Goal: Task Accomplishment & Management: Use online tool/utility

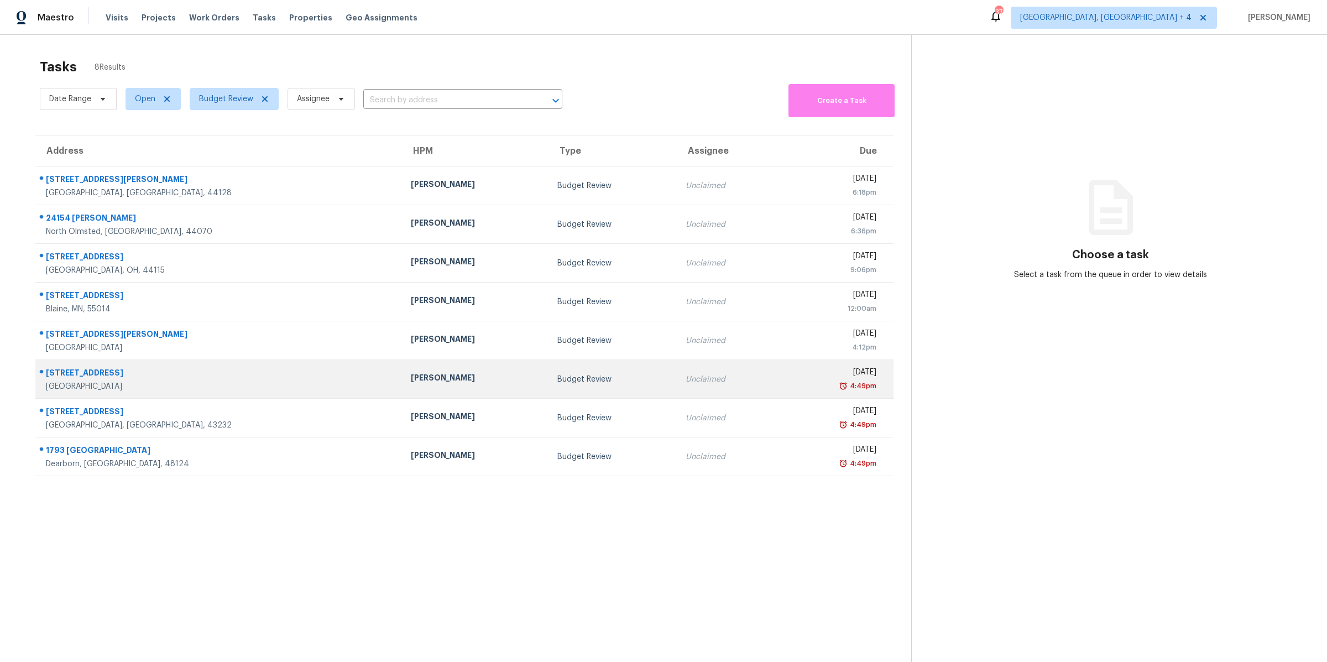
click at [788, 388] on div "4:49pm" at bounding box center [832, 385] width 88 height 11
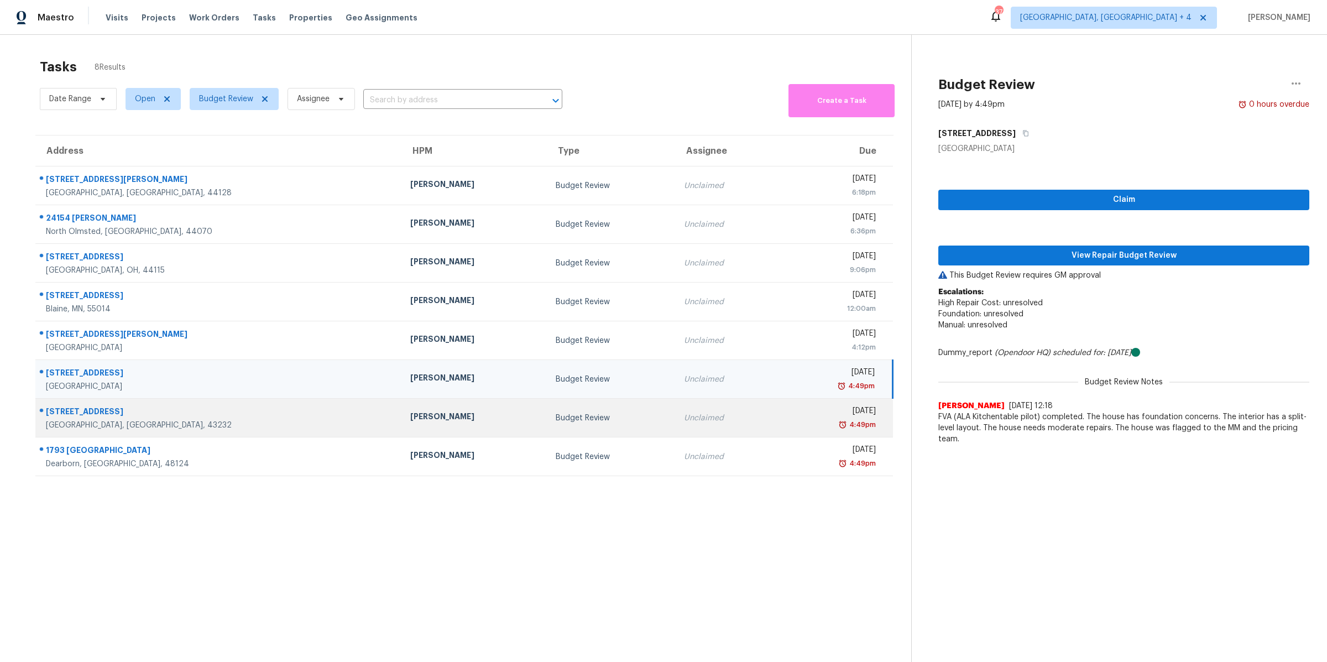
click at [778, 416] on td "Fri, Aug 29th 2025 4:49pm" at bounding box center [835, 418] width 115 height 39
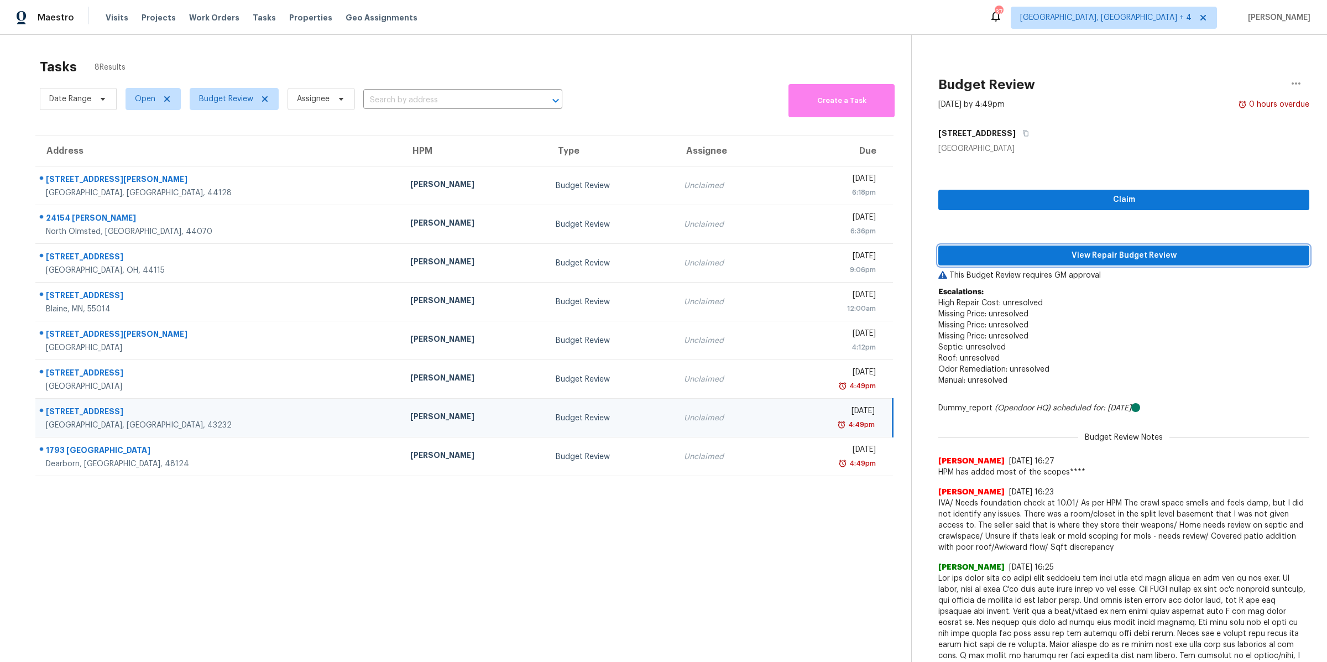
click at [1090, 258] on span "View Repair Budget Review" at bounding box center [1123, 256] width 353 height 14
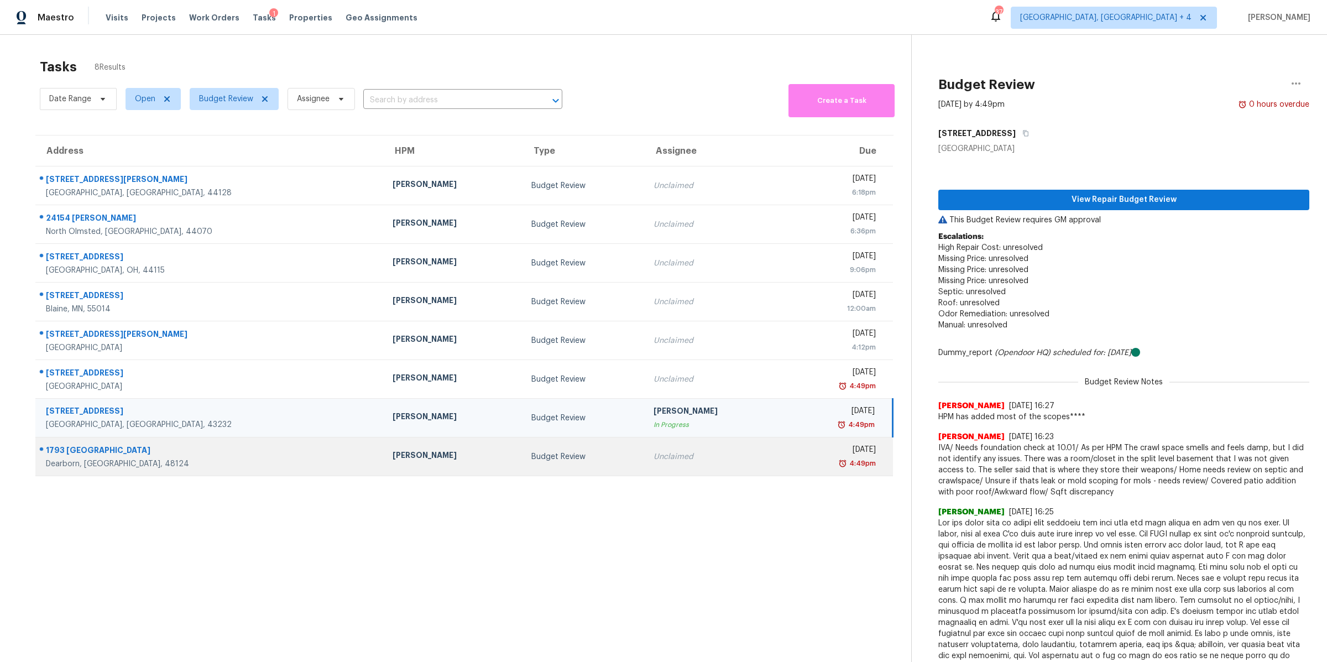
click at [792, 462] on div "4:49pm" at bounding box center [833, 463] width 83 height 11
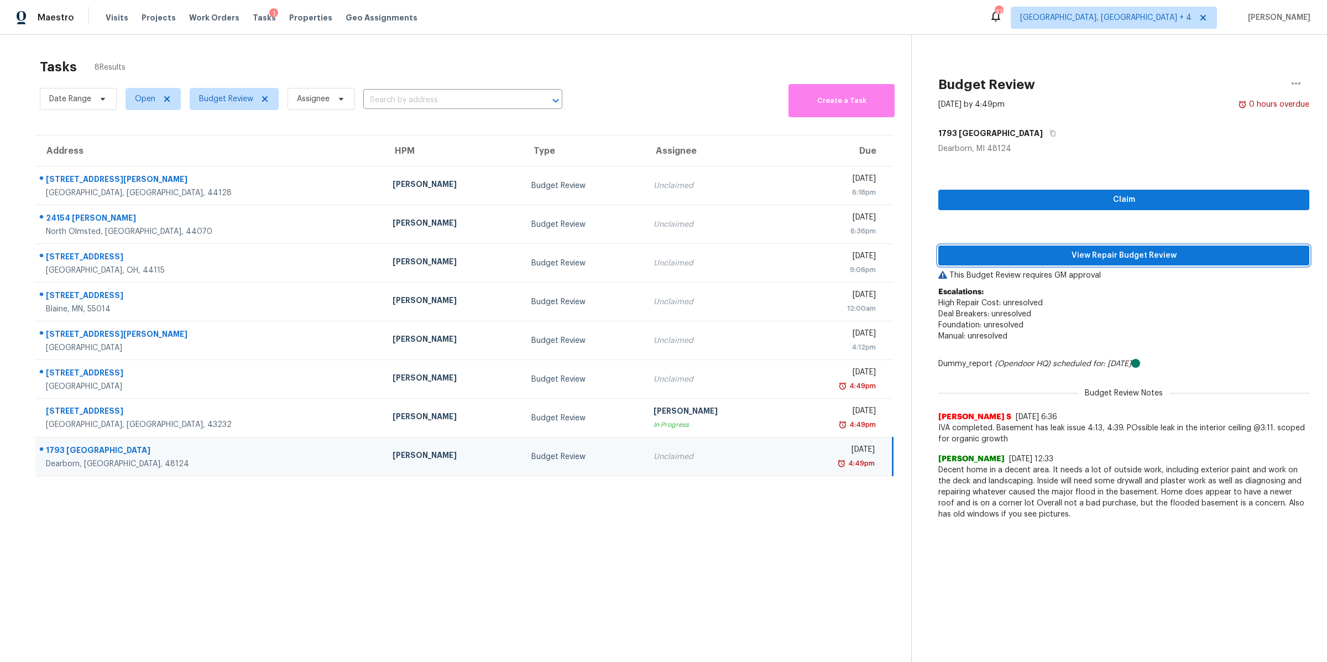
click at [1055, 257] on span "View Repair Budget Review" at bounding box center [1123, 256] width 353 height 14
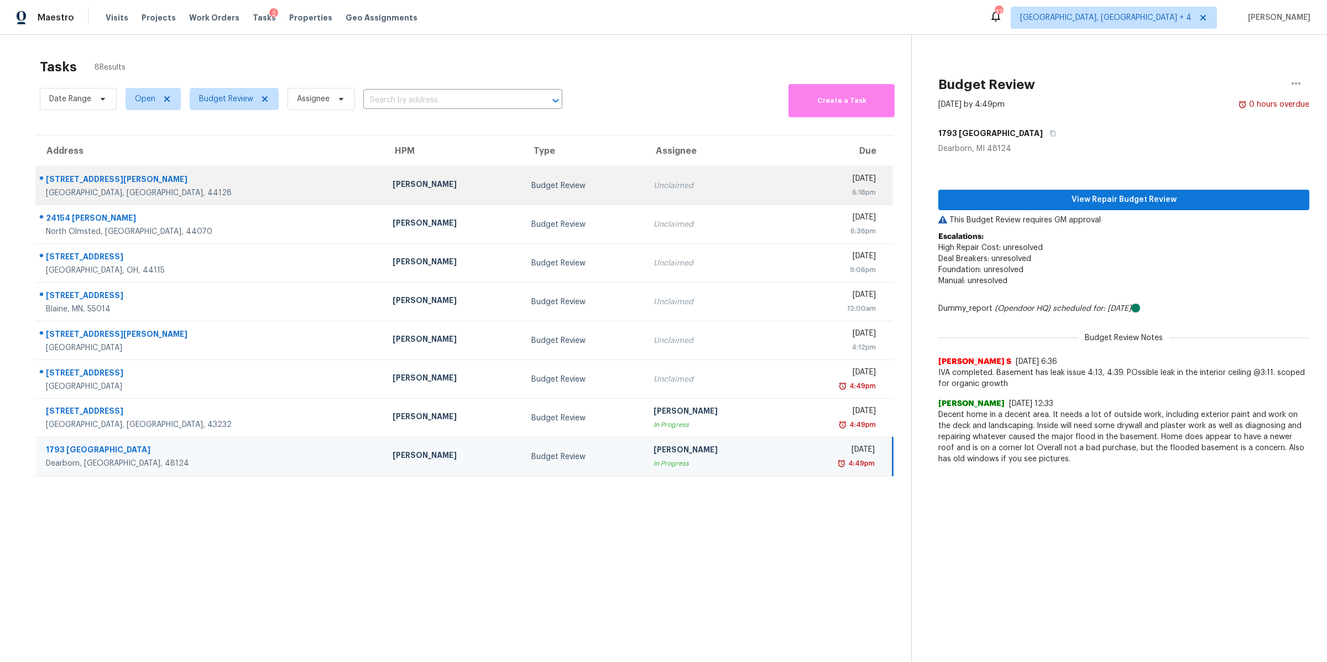
click at [688, 192] on td "Unclaimed" at bounding box center [714, 185] width 139 height 39
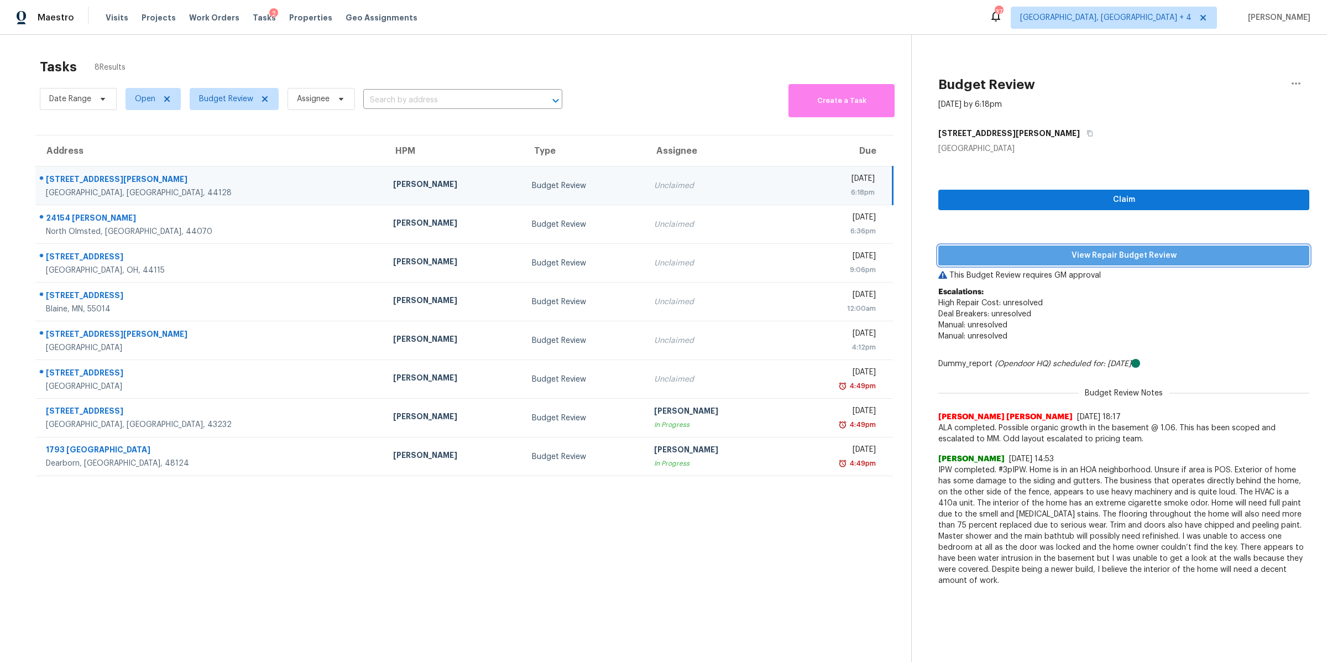
click at [994, 252] on span "View Repair Budget Review" at bounding box center [1123, 256] width 353 height 14
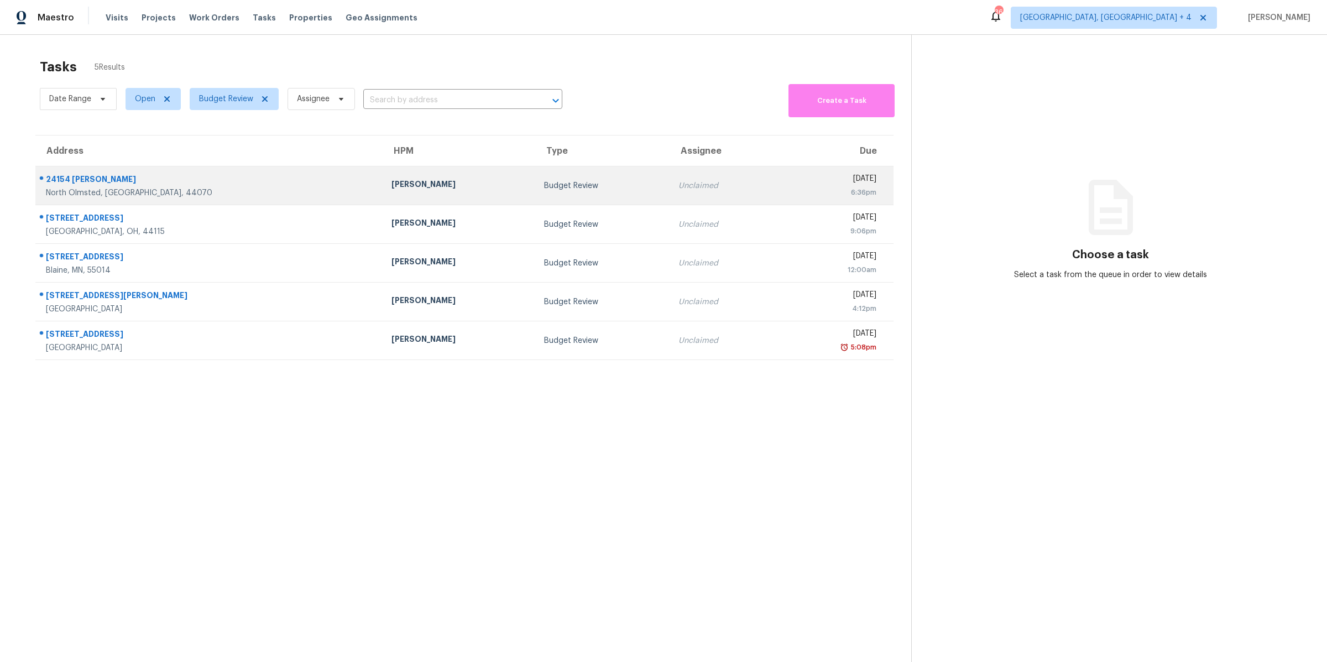
click at [785, 181] on div "[DATE]" at bounding box center [830, 180] width 91 height 14
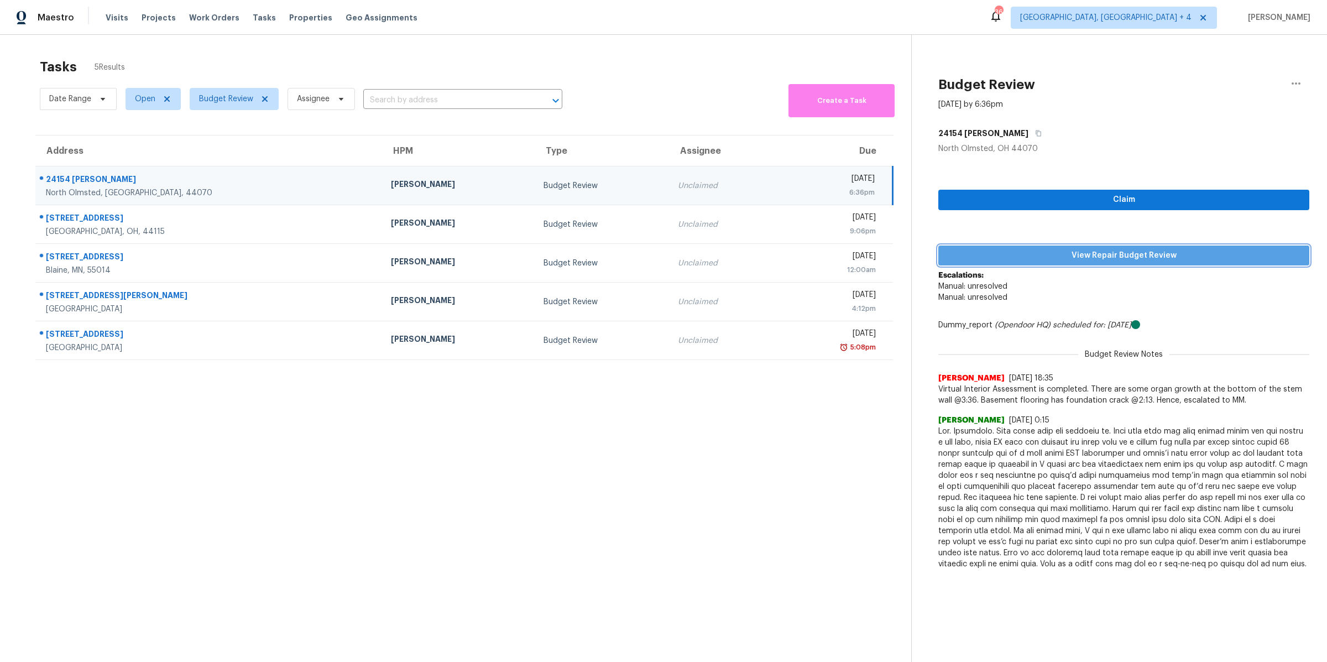
click at [1022, 256] on span "View Repair Budget Review" at bounding box center [1123, 256] width 353 height 14
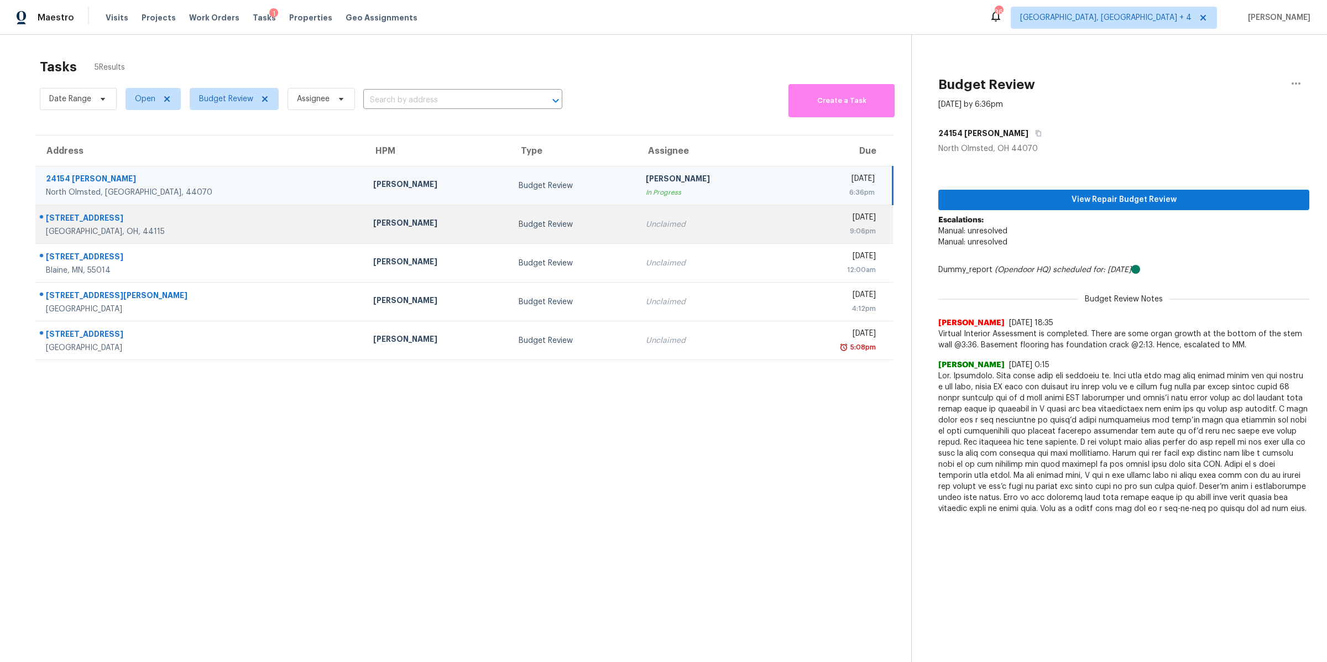
click at [790, 224] on div "[DATE]" at bounding box center [832, 219] width 85 height 14
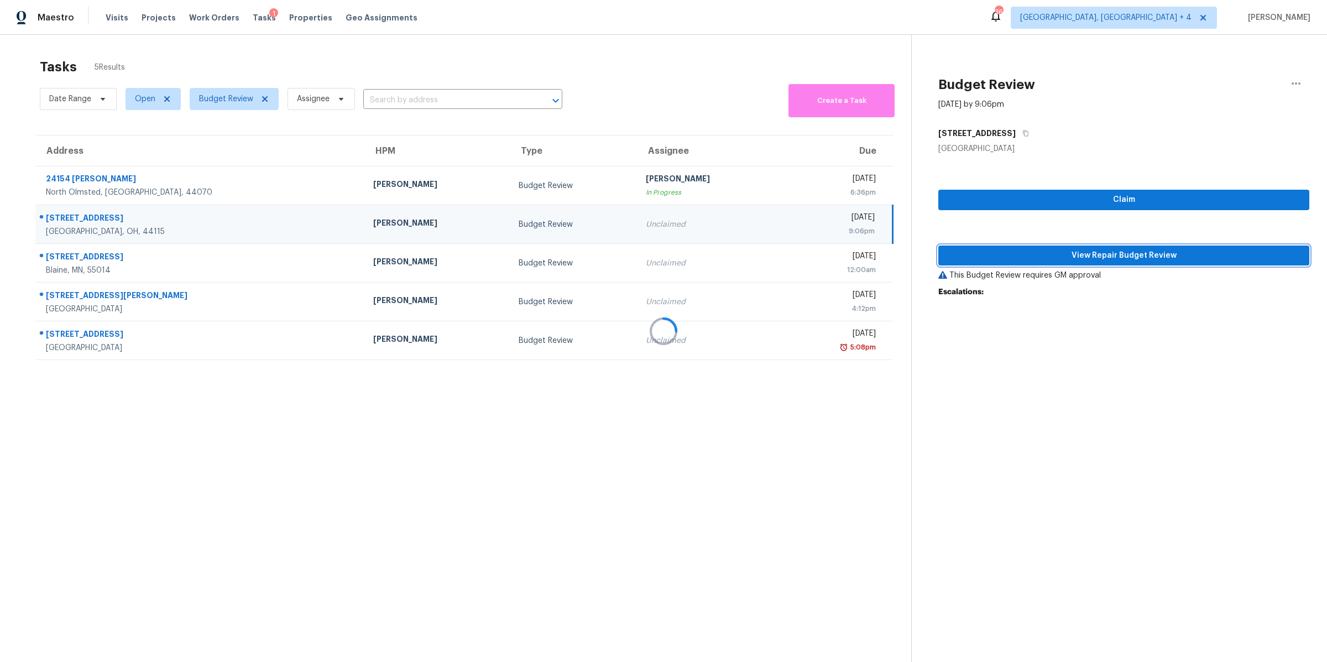
click at [992, 258] on span "View Repair Budget Review" at bounding box center [1123, 256] width 353 height 14
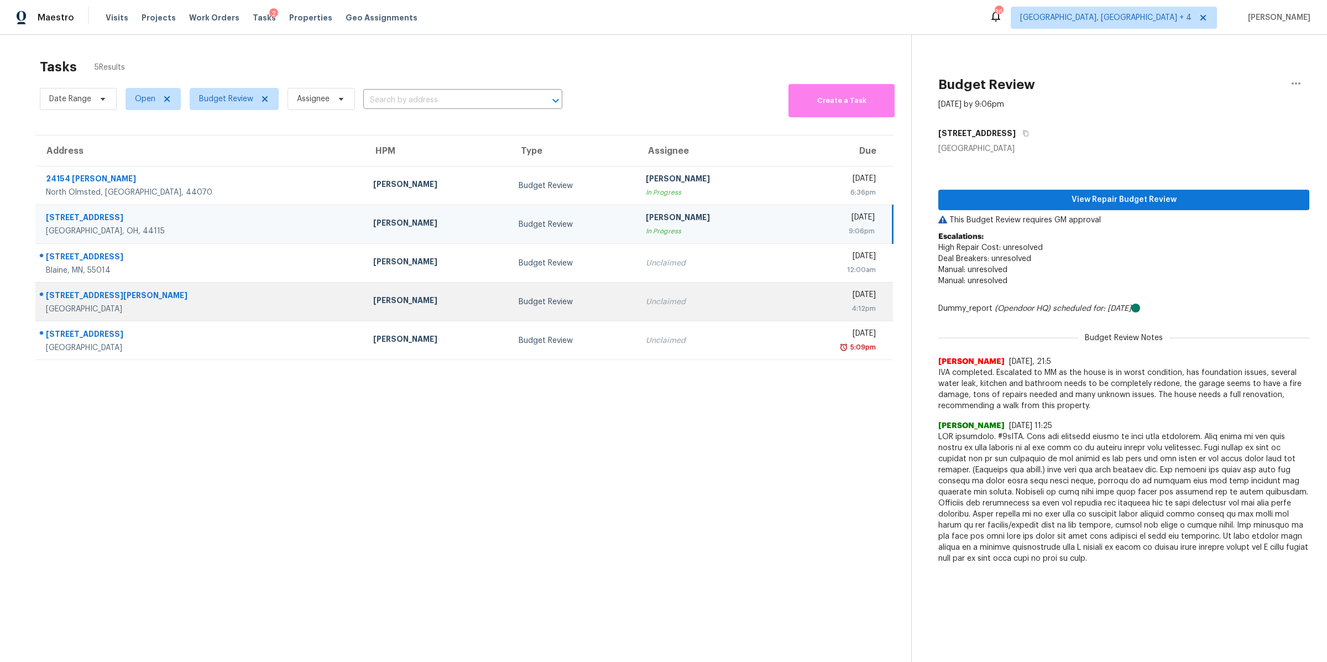
click at [646, 299] on div "Unclaimed" at bounding box center [709, 301] width 127 height 11
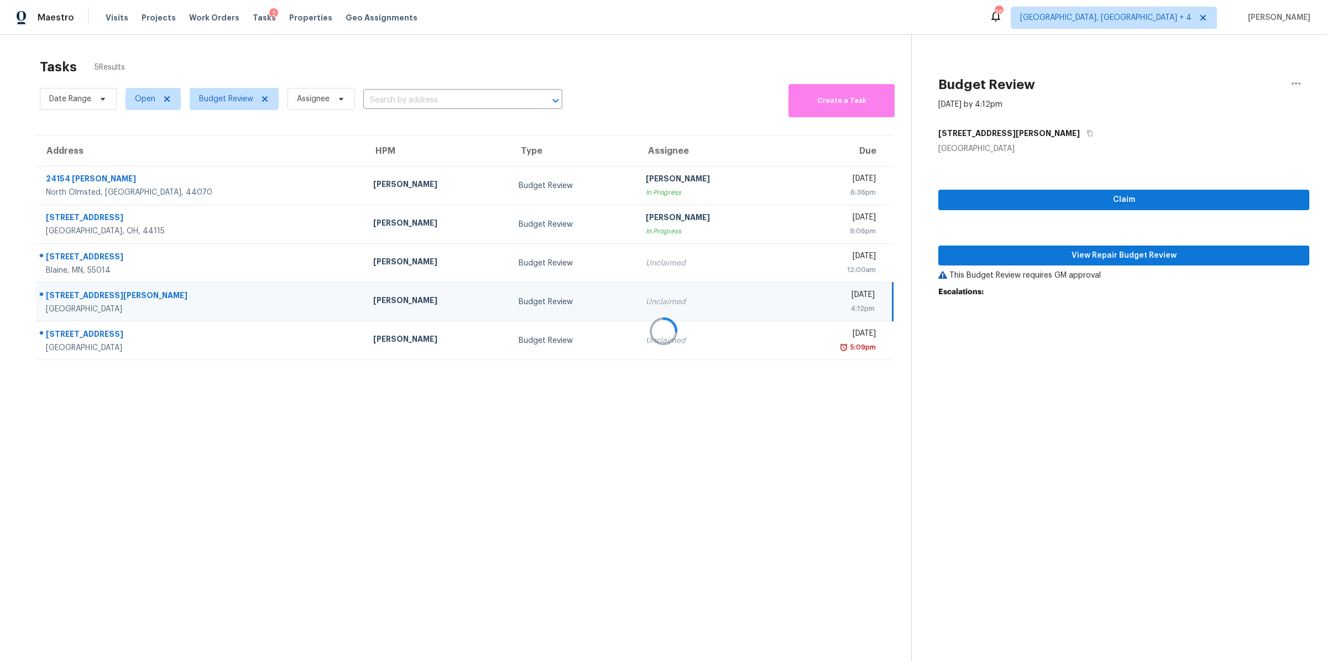
click at [1043, 253] on div at bounding box center [663, 331] width 1327 height 662
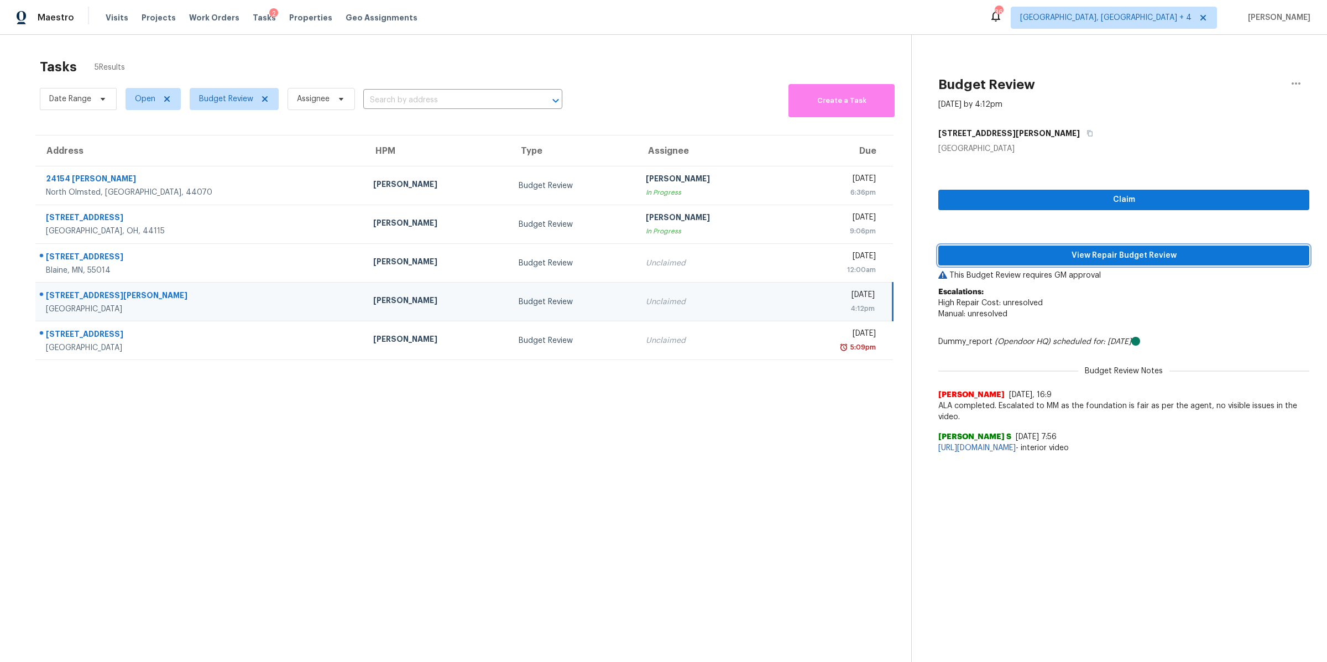
click at [1043, 253] on span "View Repair Budget Review" at bounding box center [1123, 256] width 353 height 14
